Goal: Transaction & Acquisition: Purchase product/service

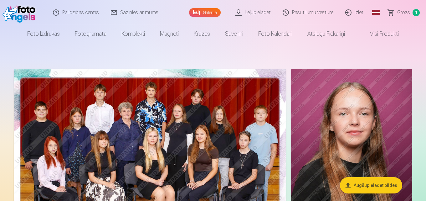
click at [407, 15] on span "Grozs" at bounding box center [403, 13] width 13 height 8
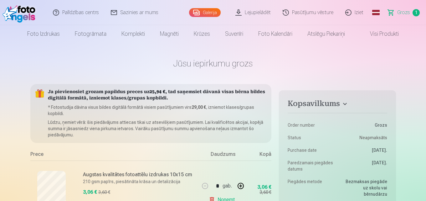
click at [211, 197] on link "Noņemt" at bounding box center [223, 199] width 28 height 13
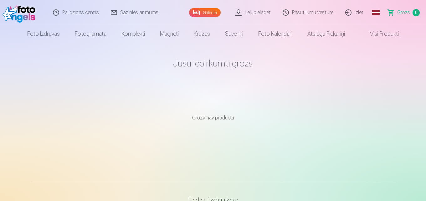
click at [212, 12] on link "Galerija" at bounding box center [205, 12] width 32 height 9
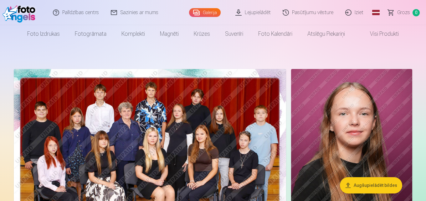
click at [315, 14] on link "Pasūtījumu vēsture" at bounding box center [308, 12] width 63 height 25
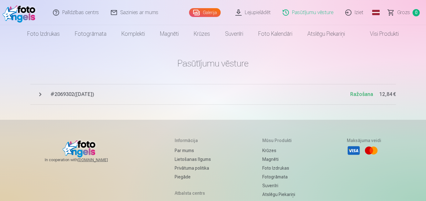
click at [65, 95] on span "# 2069302 ( [DATE] )" at bounding box center [200, 94] width 300 height 8
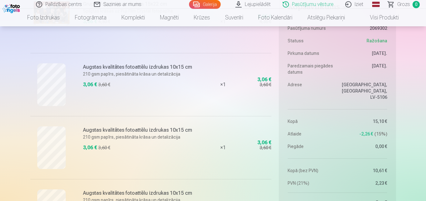
scroll to position [4, 0]
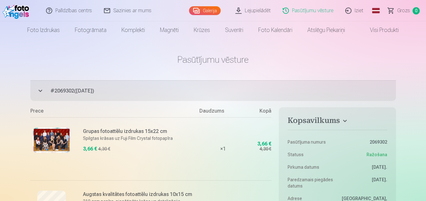
click at [205, 11] on link "Galerija" at bounding box center [205, 10] width 32 height 9
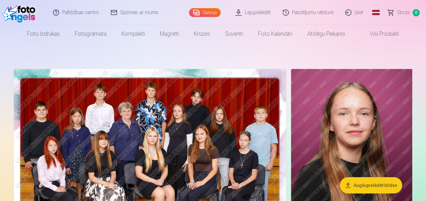
click at [386, 37] on link "Visi produkti" at bounding box center [379, 34] width 54 height 18
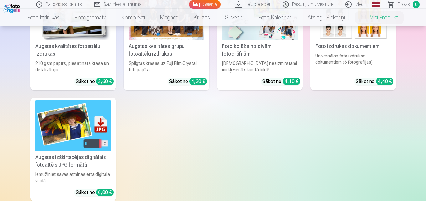
scroll to position [127, 0]
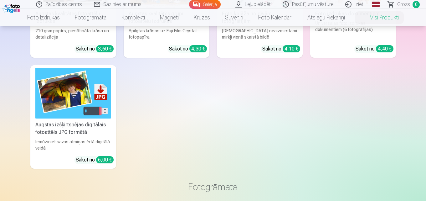
click at [66, 127] on div "Augstas izšķirtspējas digitālais fotoattēls JPG formātā" at bounding box center [73, 128] width 81 height 15
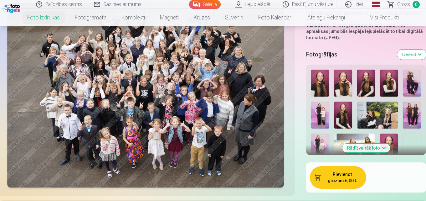
scroll to position [194, 0]
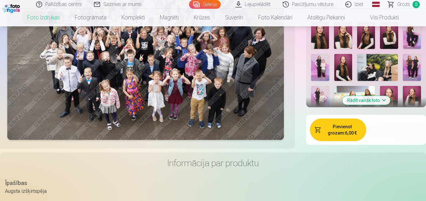
click at [385, 100] on button "Rādīt vairāk foto" at bounding box center [366, 100] width 48 height 9
